Goal: Task Accomplishment & Management: Use online tool/utility

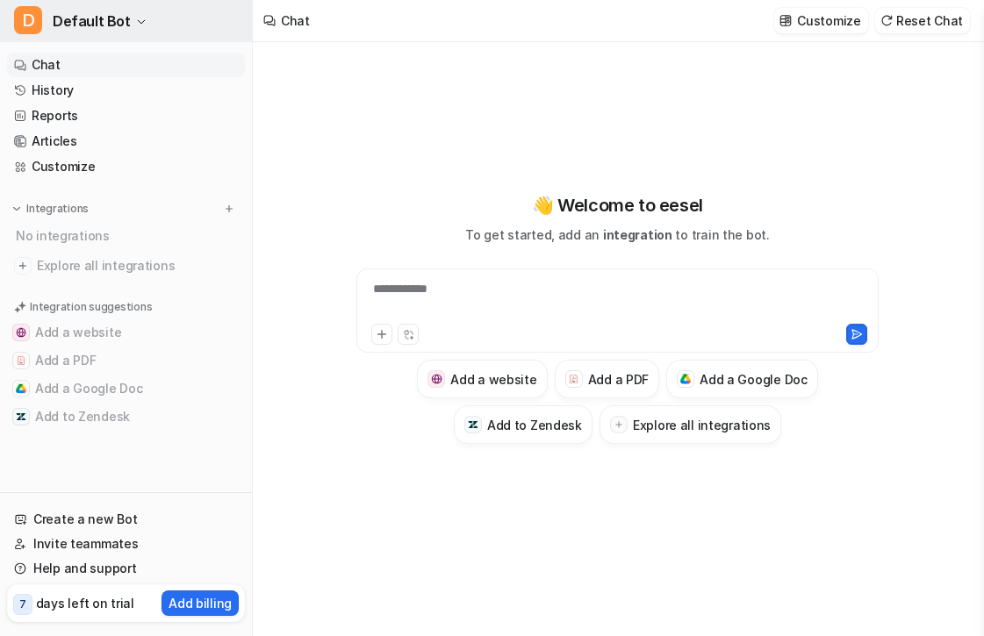
click at [86, 29] on span "Default Bot" at bounding box center [92, 21] width 78 height 25
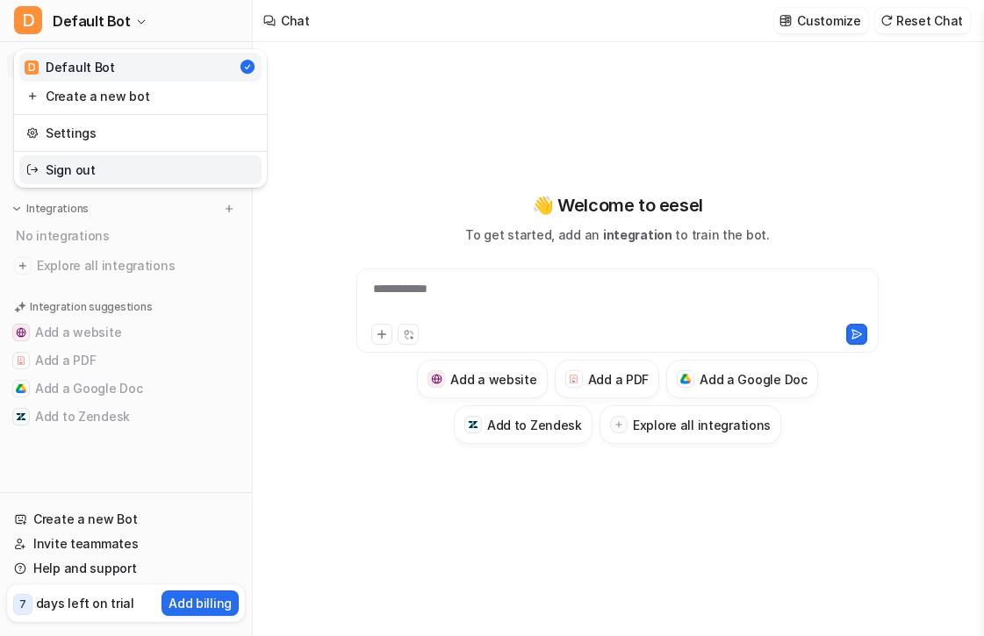
click at [61, 170] on link "Sign out" at bounding box center [140, 169] width 242 height 29
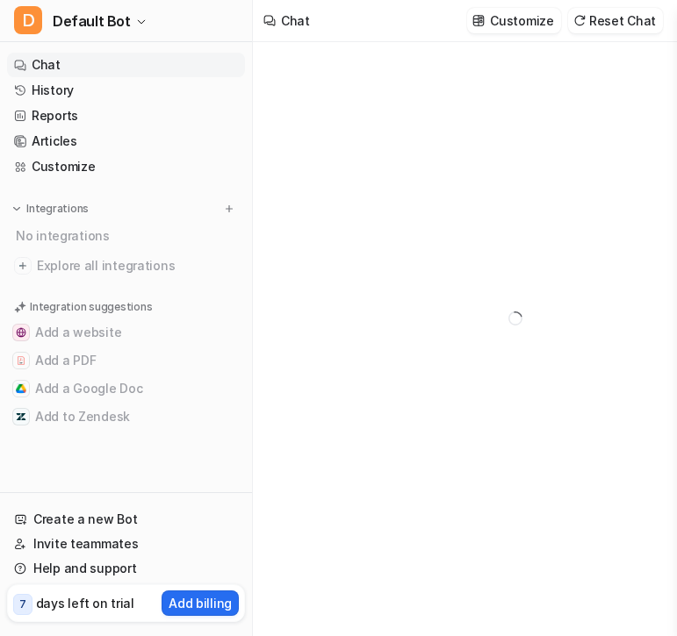
type textarea "**********"
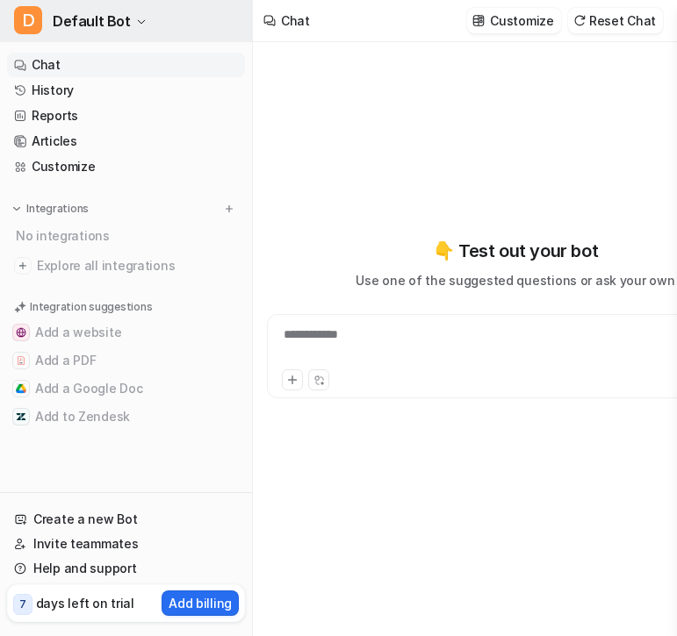
click at [108, 12] on span "Default Bot" at bounding box center [92, 21] width 78 height 25
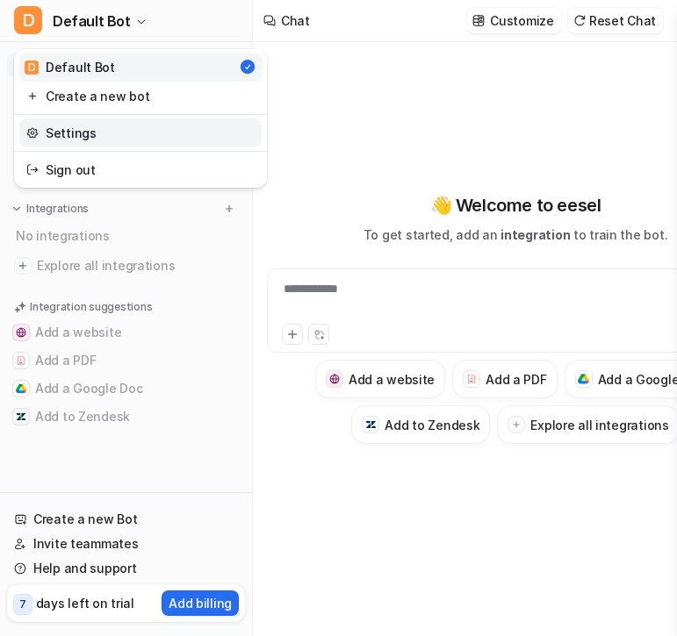
click at [82, 133] on link "Settings" at bounding box center [140, 133] width 242 height 29
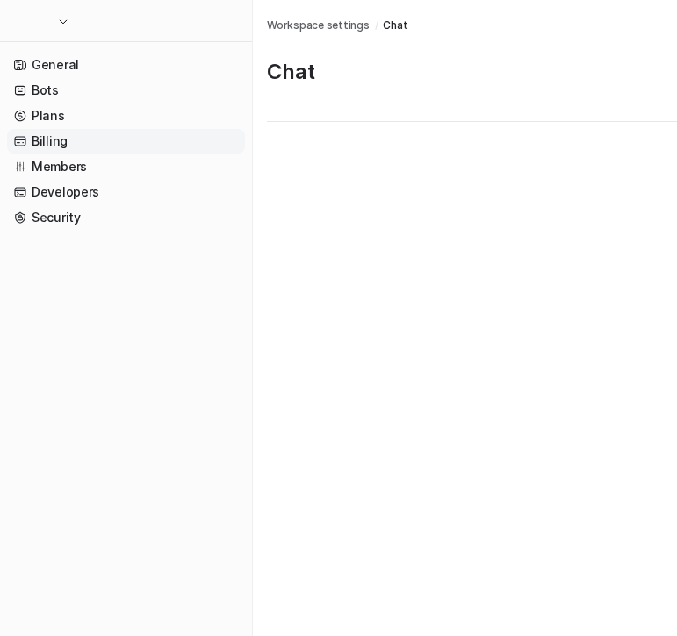
click at [77, 133] on link "Billing" at bounding box center [126, 141] width 238 height 25
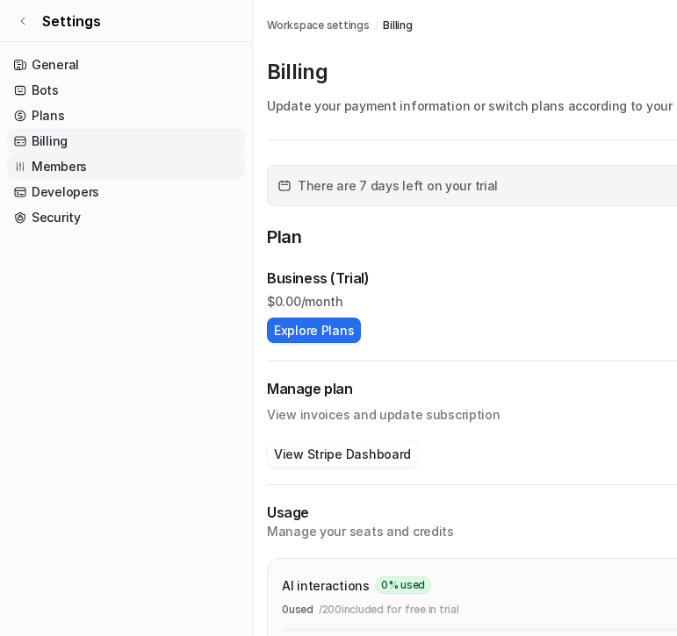
click at [70, 166] on link "Members" at bounding box center [126, 167] width 238 height 25
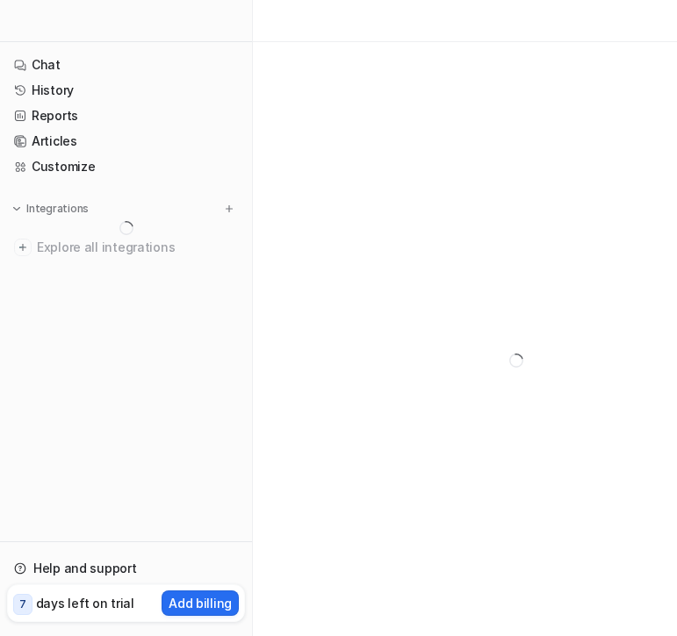
click at [104, 300] on nav "Chat History Reports Articles Customize Integrations Explore all integrations" at bounding box center [126, 294] width 252 height 496
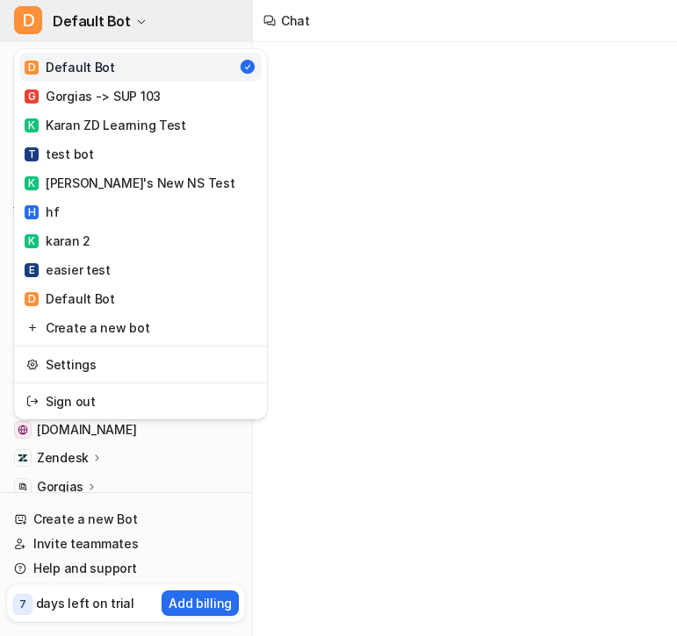
click at [111, 26] on span "Default Bot" at bounding box center [92, 21] width 78 height 25
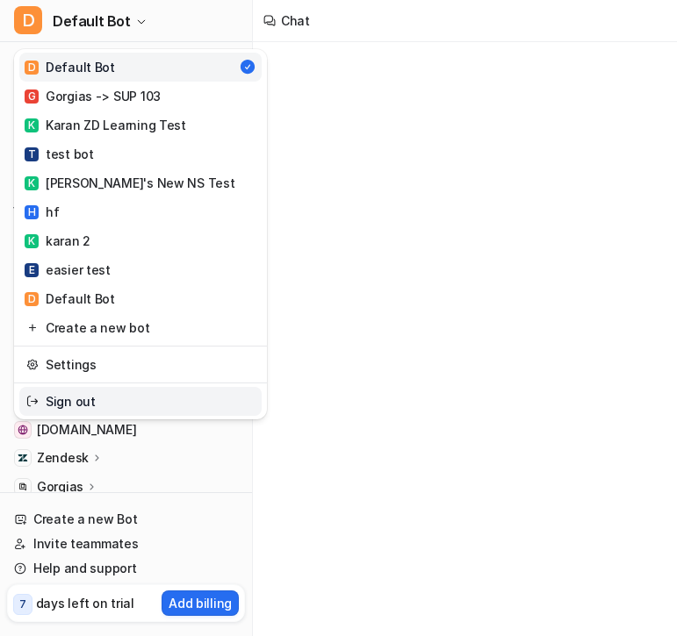
click at [73, 405] on link "Sign out" at bounding box center [140, 401] width 242 height 29
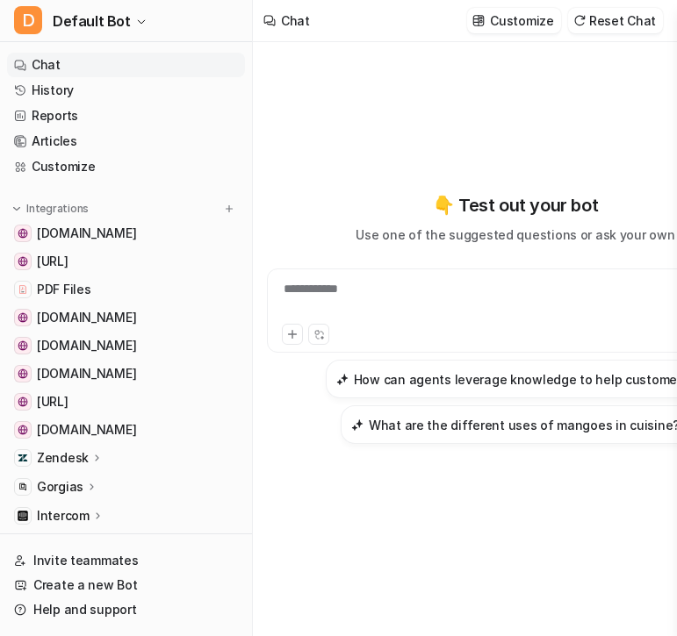
click at [158, 42] on div "D Default Bot Chat History Reports Articles Customize Integrations mail.google.…" at bounding box center [126, 318] width 253 height 636
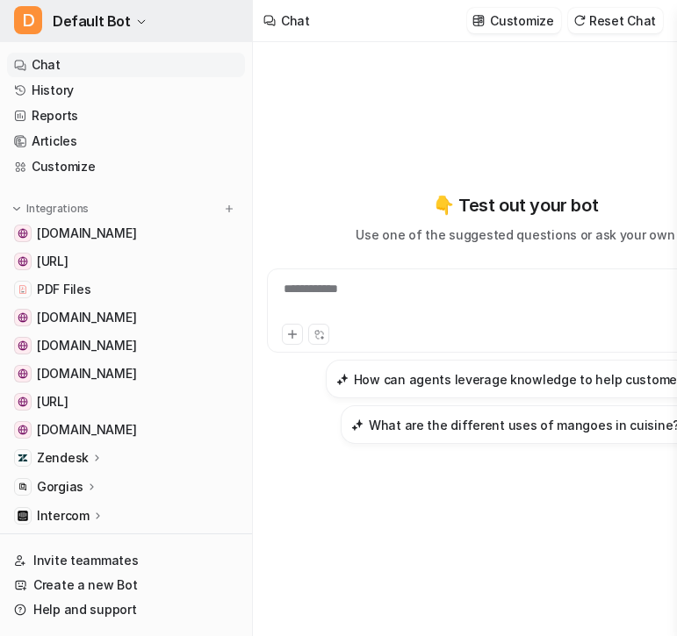
click at [126, 35] on button "D Default Bot" at bounding box center [126, 21] width 252 height 42
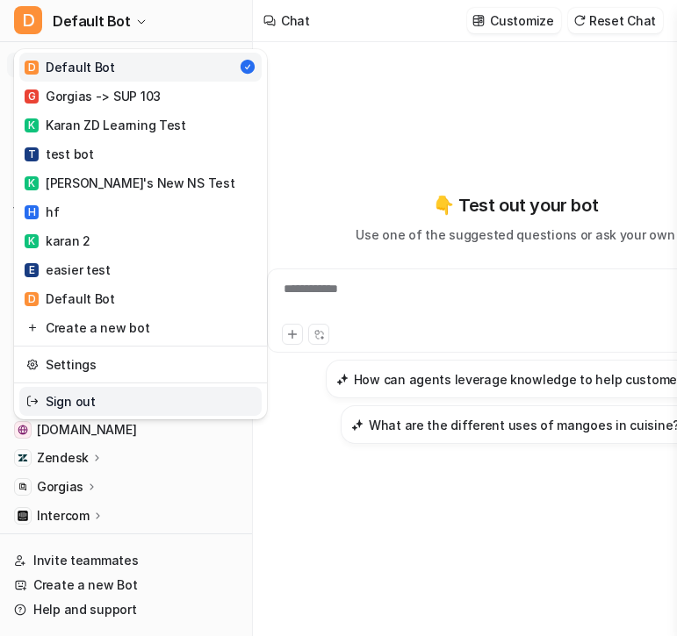
click at [75, 402] on link "Sign out" at bounding box center [140, 401] width 242 height 29
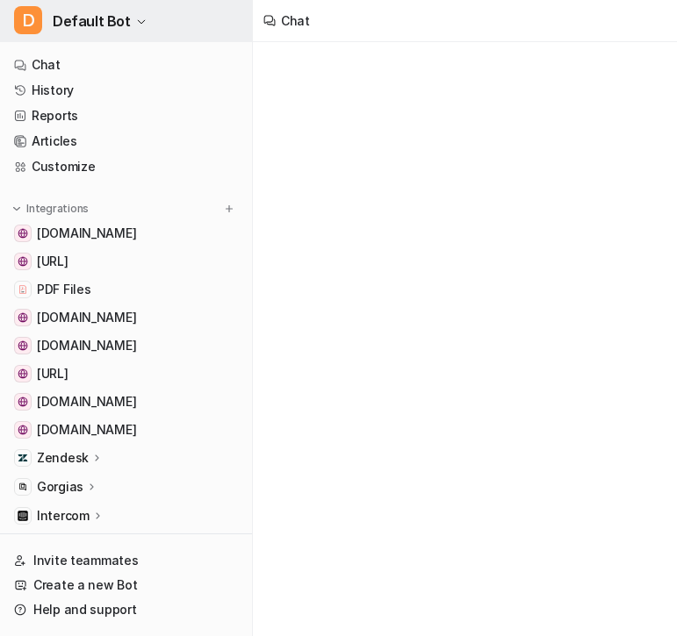
click at [75, 30] on span "Default Bot" at bounding box center [92, 21] width 78 height 25
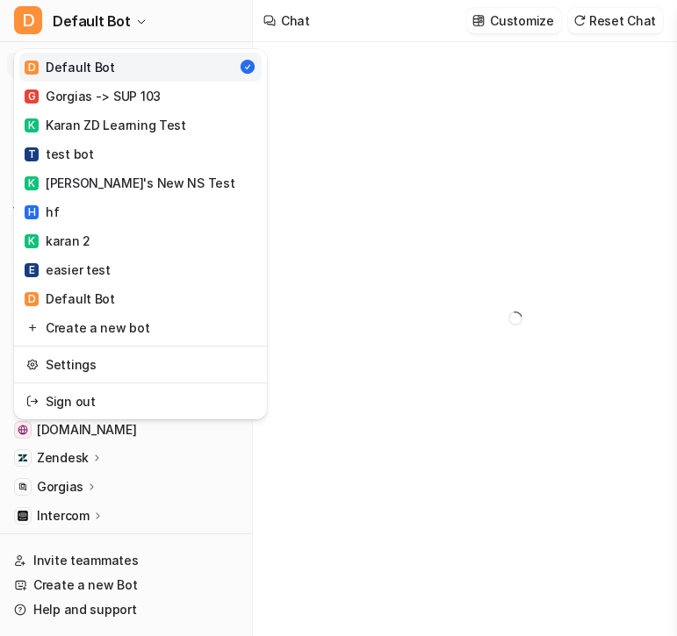
type textarea "**********"
click at [79, 396] on link "Sign out" at bounding box center [140, 401] width 242 height 29
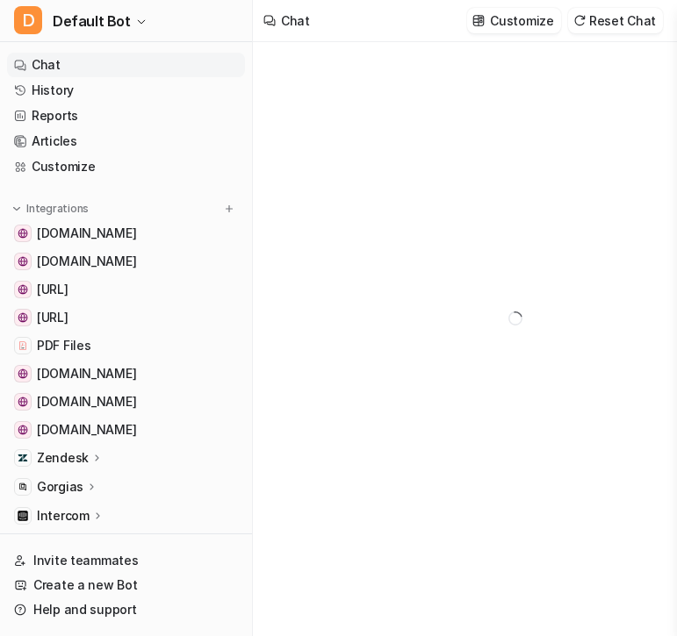
type textarea "**********"
